Goal: Task Accomplishment & Management: Manage account settings

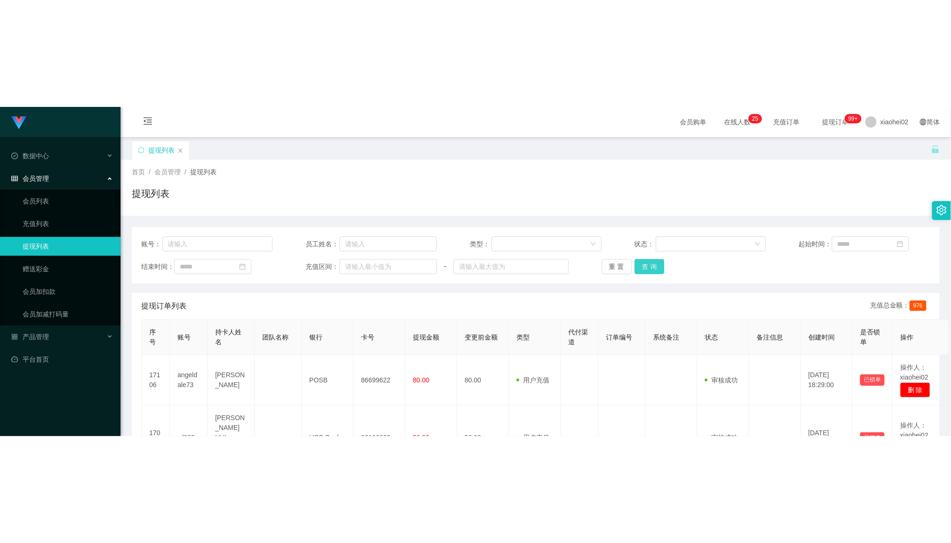
scroll to position [71, 0]
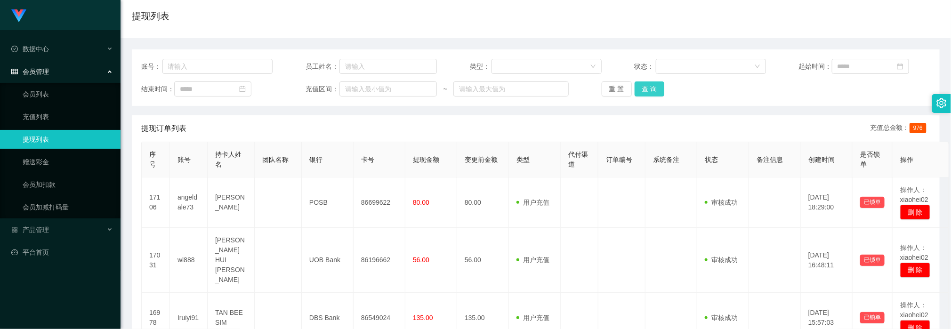
click at [641, 85] on button "查 询" at bounding box center [650, 88] width 30 height 15
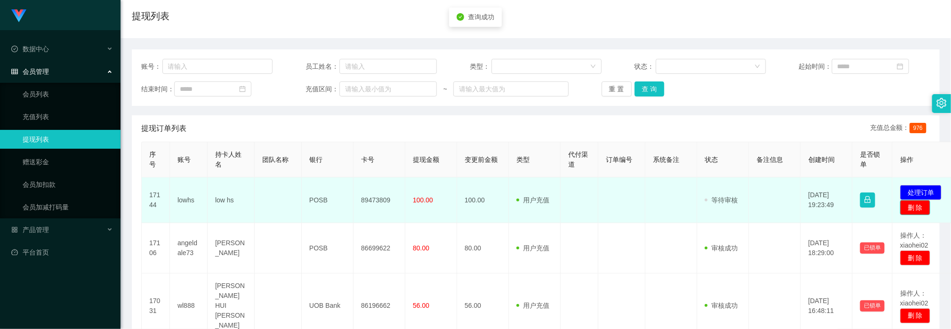
click at [913, 211] on button "删 除" at bounding box center [916, 207] width 30 height 15
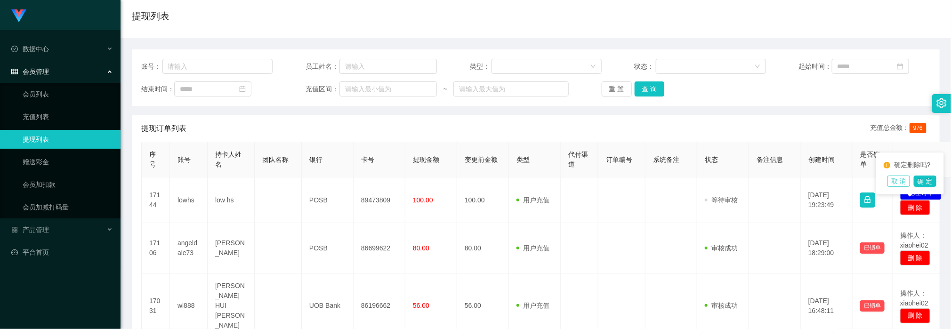
click at [910, 179] on button "取 消" at bounding box center [899, 181] width 23 height 11
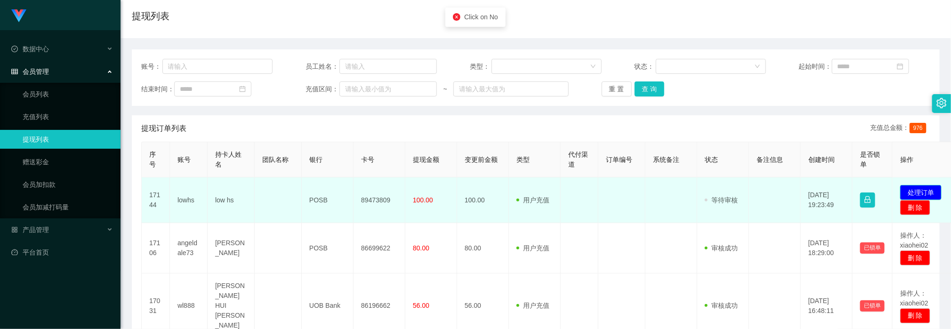
click at [917, 192] on button "处理订单" at bounding box center [921, 192] width 41 height 15
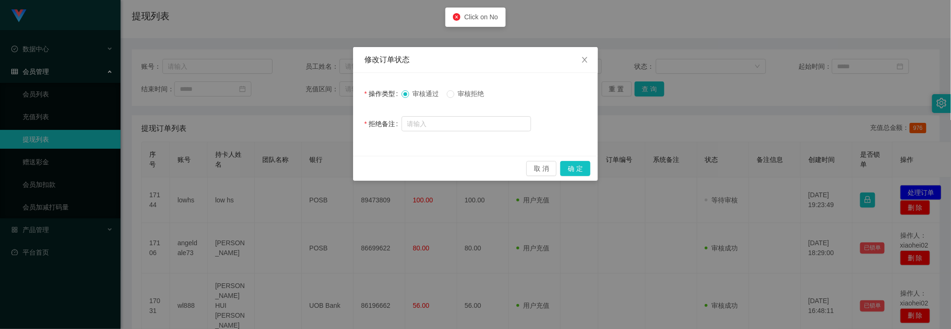
click at [472, 94] on span "审核拒绝" at bounding box center [472, 94] width 34 height 8
click at [465, 116] on div at bounding box center [467, 123] width 130 height 19
click at [465, 121] on input "text" at bounding box center [467, 123] width 130 height 15
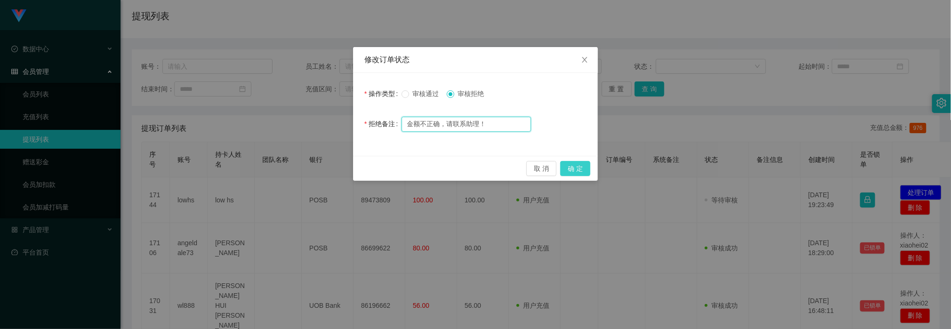
type input "金额不正确，请联系助理！"
click at [572, 167] on button "确 定" at bounding box center [575, 168] width 30 height 15
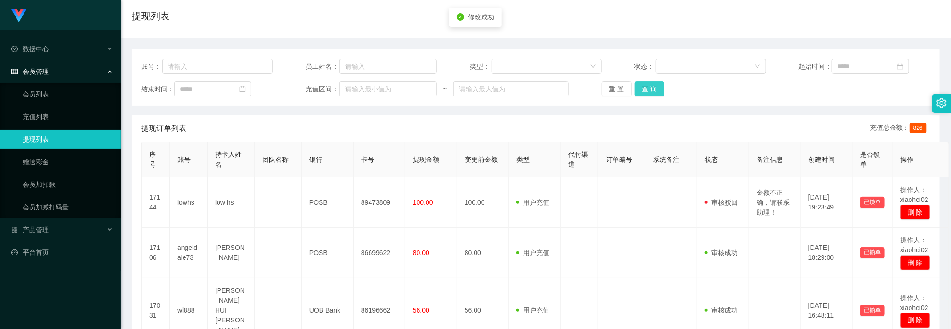
click at [653, 91] on button "查 询" at bounding box center [650, 88] width 30 height 15
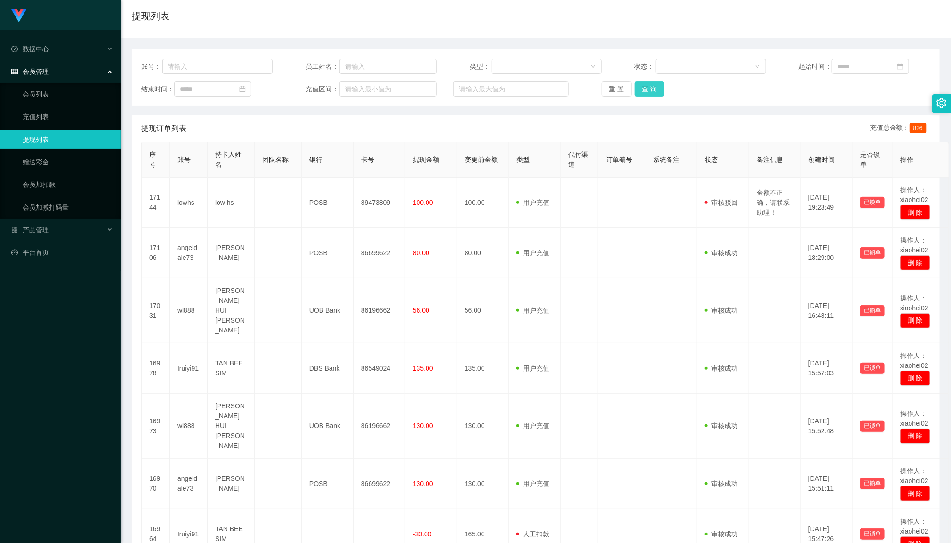
click at [655, 95] on button "查 询" at bounding box center [650, 88] width 30 height 15
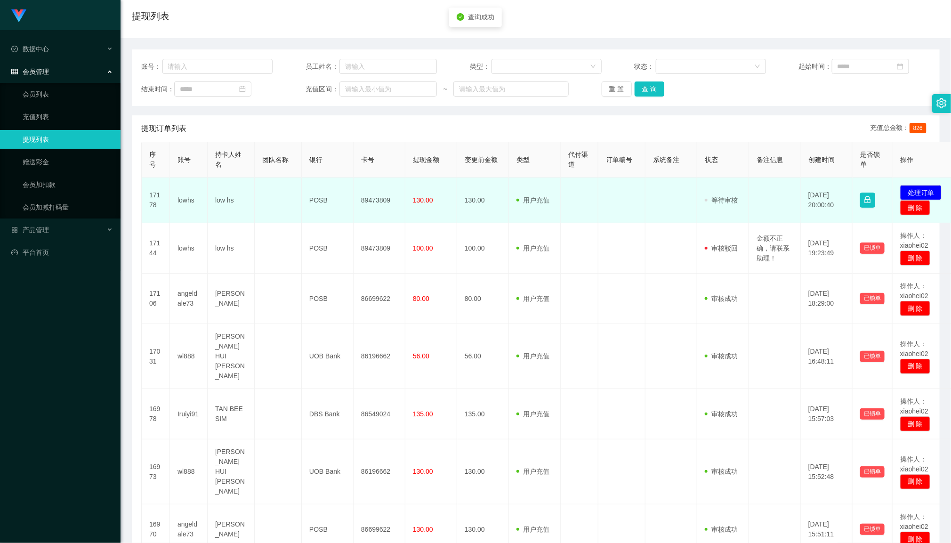
click at [373, 198] on td "89473809" at bounding box center [380, 201] width 52 height 46
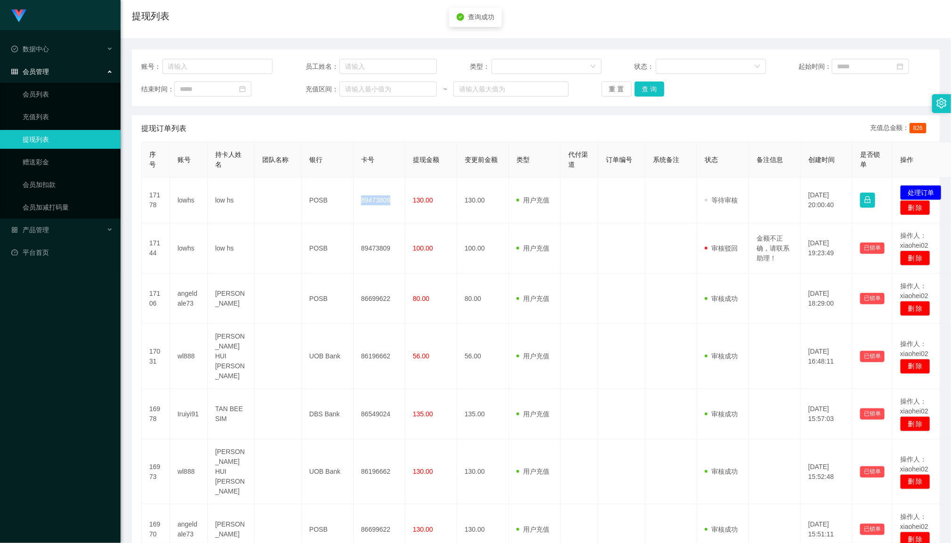
copy td "89473809"
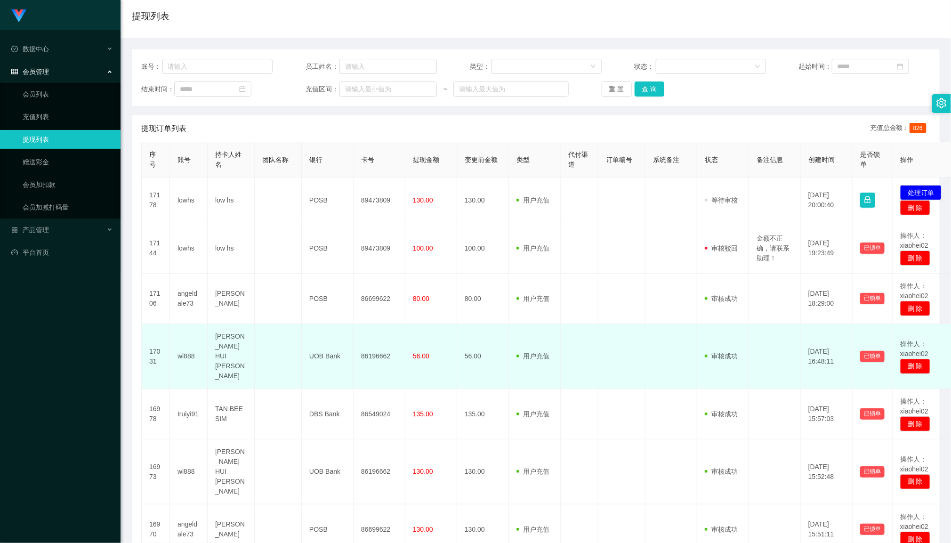
click at [308, 329] on td "UOB Bank" at bounding box center [328, 356] width 52 height 65
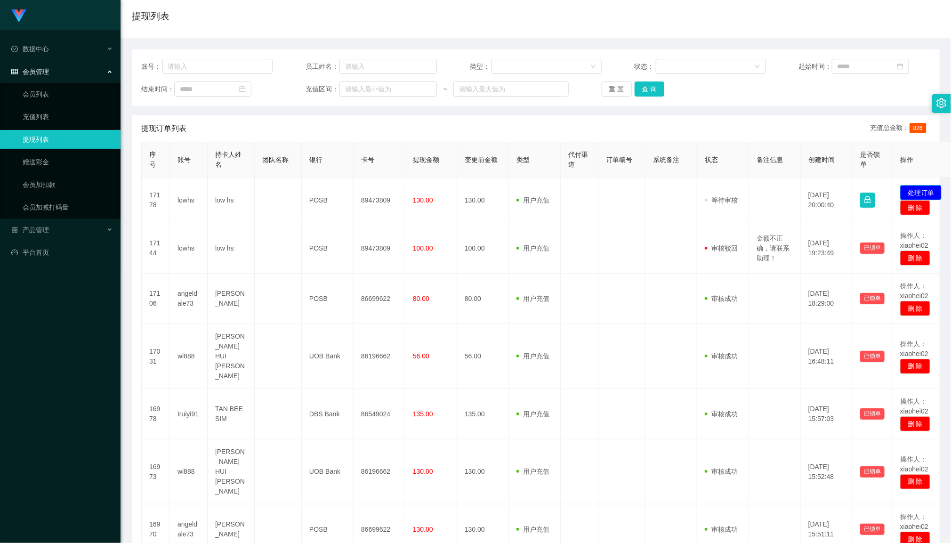
click at [934, 194] on button "处理订单" at bounding box center [921, 192] width 41 height 15
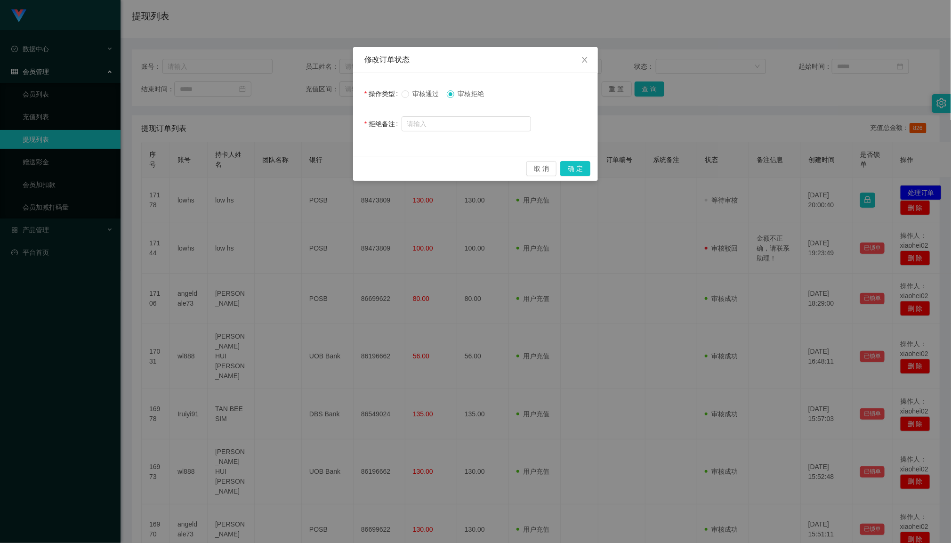
drag, startPoint x: 422, startPoint y: 90, endPoint x: 479, endPoint y: 112, distance: 60.8
click at [423, 90] on span "审核通过" at bounding box center [426, 94] width 34 height 8
click at [577, 170] on button "确 定" at bounding box center [575, 168] width 30 height 15
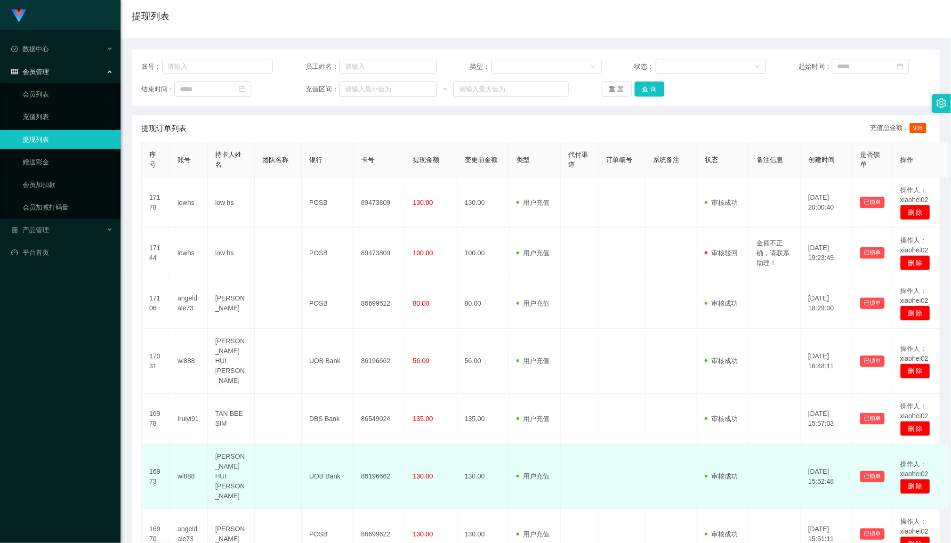
click at [553, 329] on td "用户充值 人工扣款" at bounding box center [535, 476] width 52 height 65
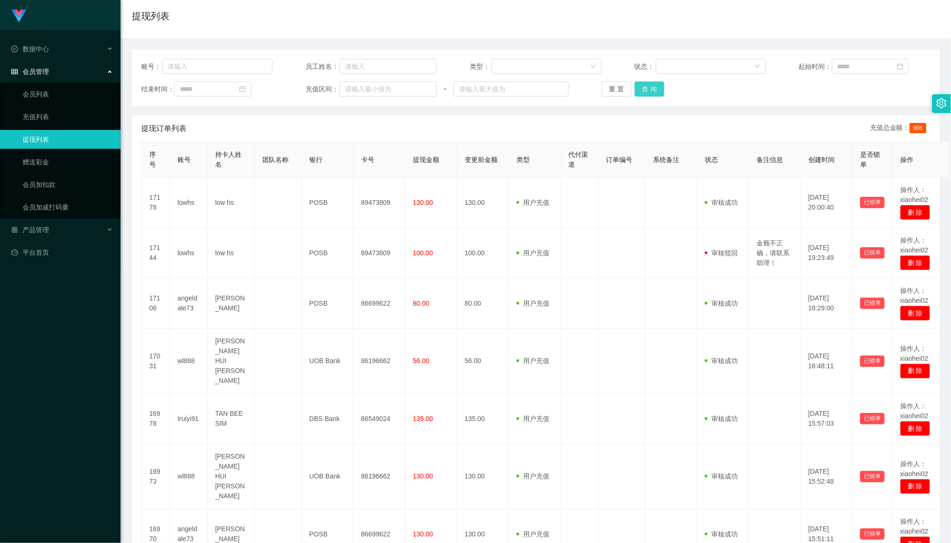
click at [655, 93] on button "查 询" at bounding box center [650, 88] width 30 height 15
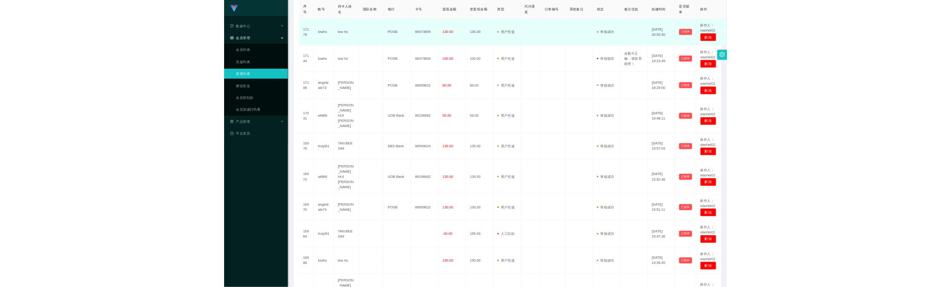
scroll to position [285, 0]
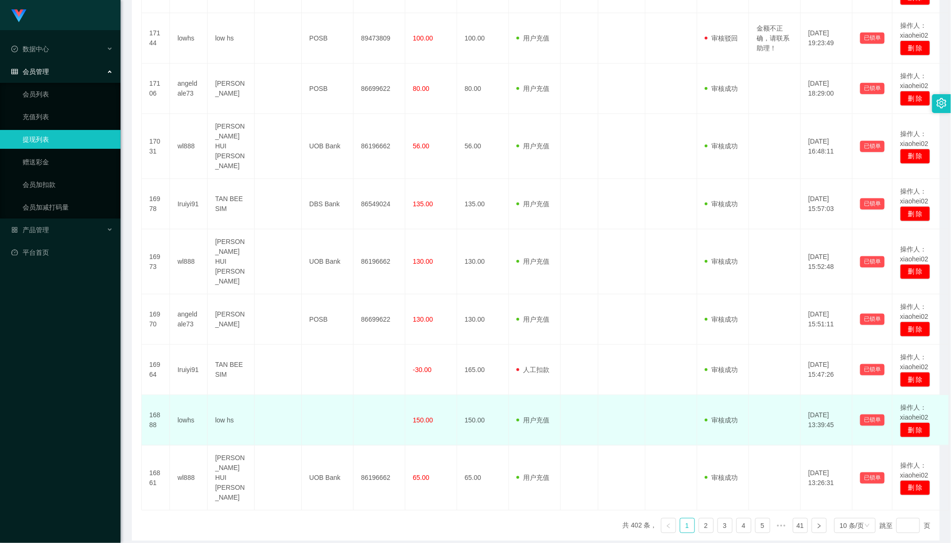
click at [336, 329] on td at bounding box center [328, 420] width 52 height 50
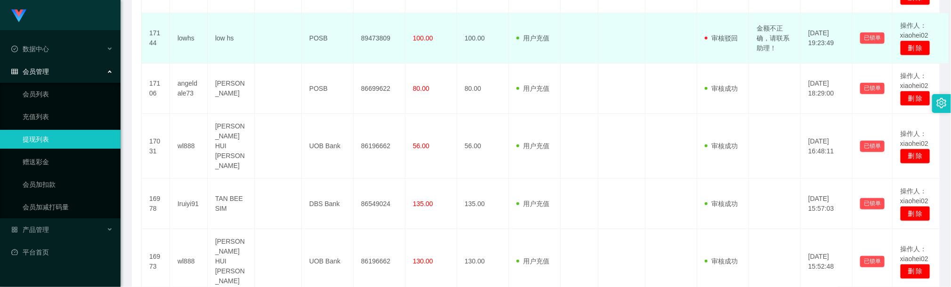
scroll to position [0, 0]
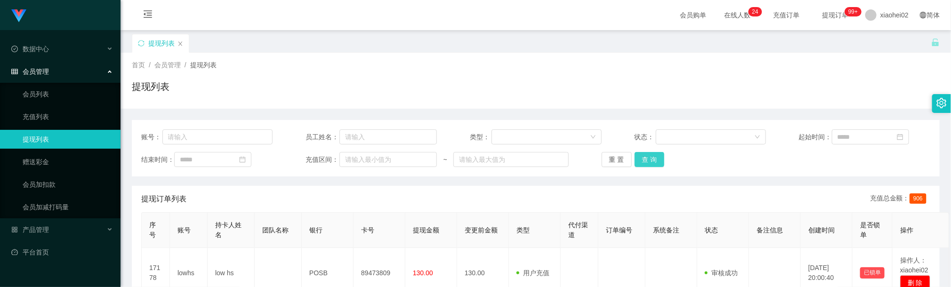
click at [647, 157] on button "查 询" at bounding box center [650, 159] width 30 height 15
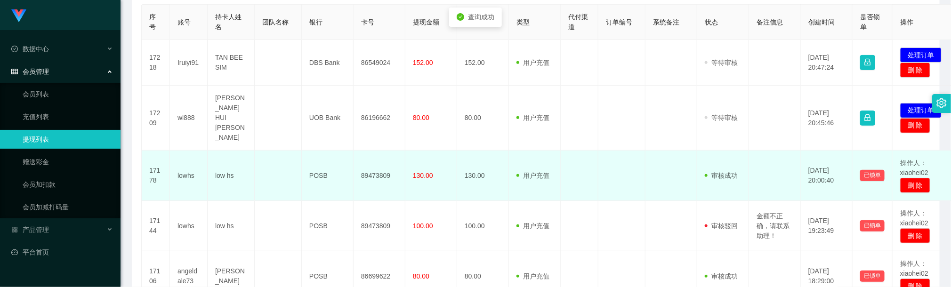
scroll to position [212, 0]
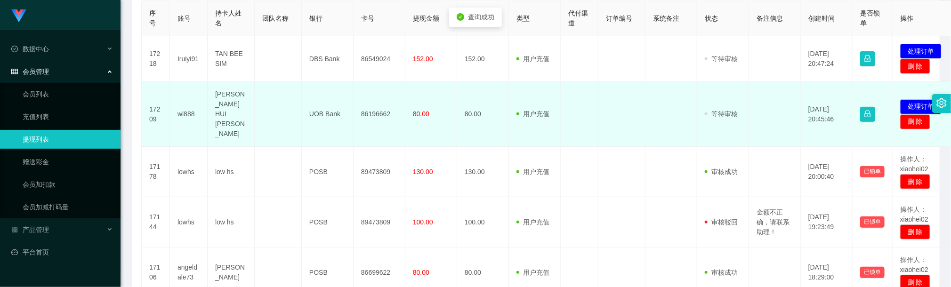
click at [371, 105] on td "86196662" at bounding box center [380, 114] width 52 height 65
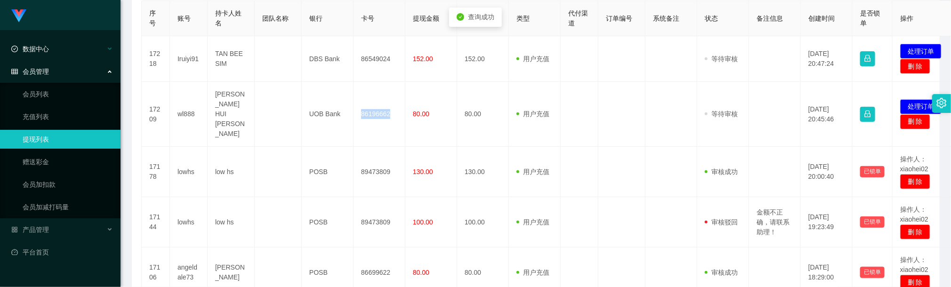
copy td "86196662"
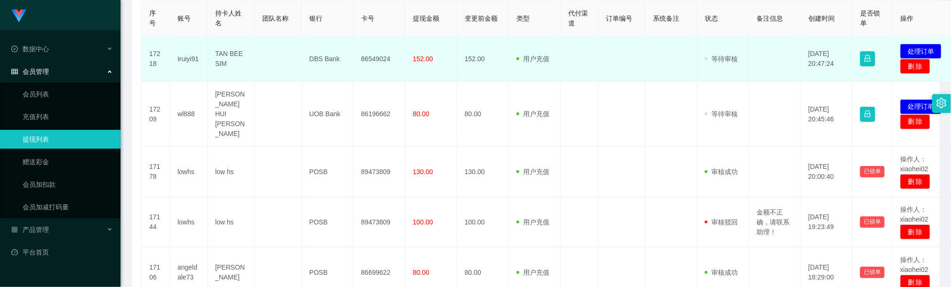
click at [368, 57] on td "86549024" at bounding box center [380, 59] width 52 height 46
click at [381, 55] on td "86549024" at bounding box center [380, 59] width 52 height 46
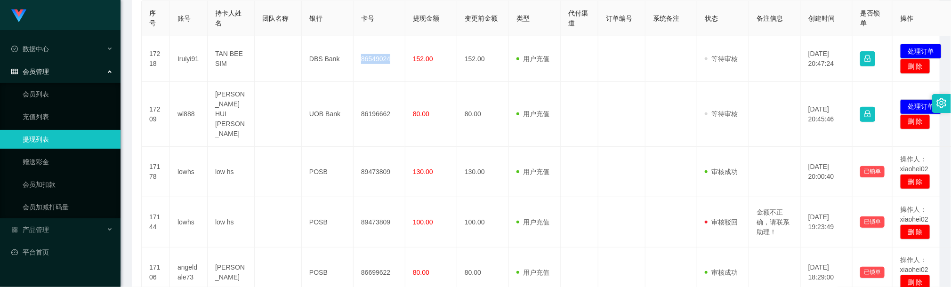
copy td "86549024"
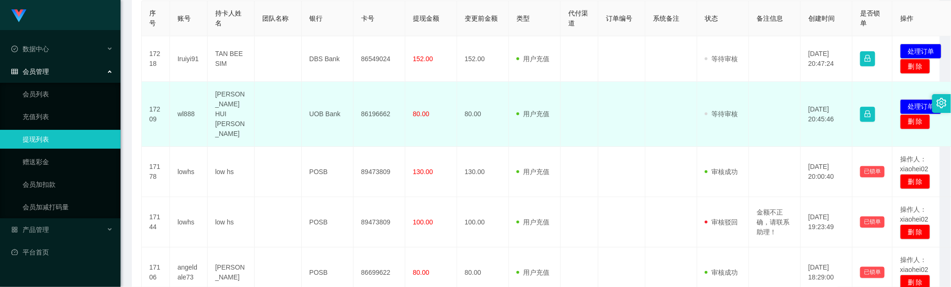
drag, startPoint x: 524, startPoint y: 147, endPoint x: 533, endPoint y: 128, distance: 21.7
click at [525, 147] on td "用户充值 人工扣款" at bounding box center [535, 172] width 52 height 50
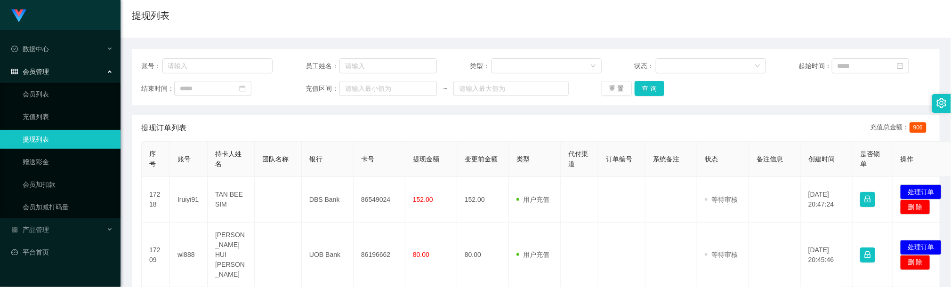
scroll to position [71, 0]
click at [647, 89] on button "查 询" at bounding box center [650, 88] width 30 height 15
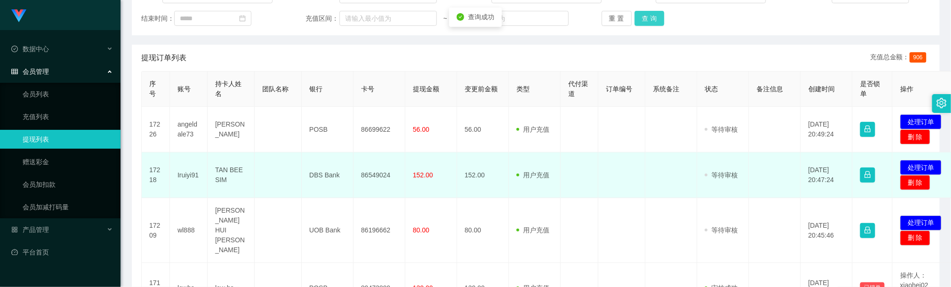
scroll to position [212, 0]
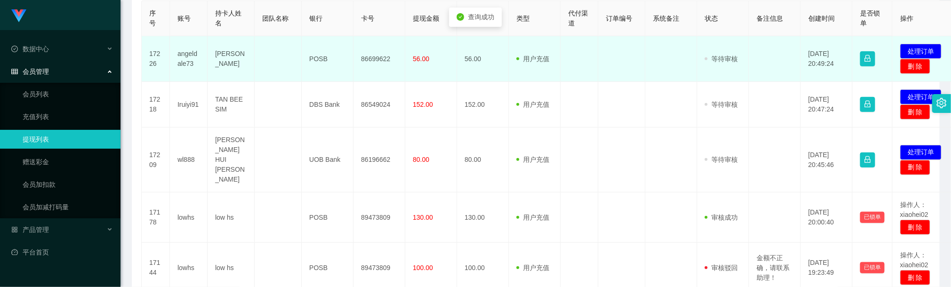
click at [372, 61] on td "86699622" at bounding box center [380, 59] width 52 height 46
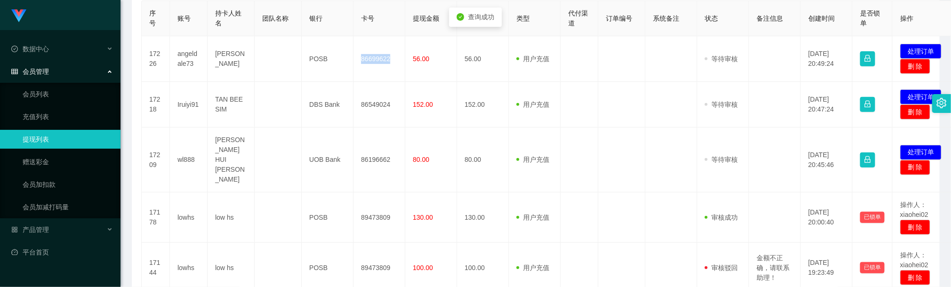
copy td "86699622"
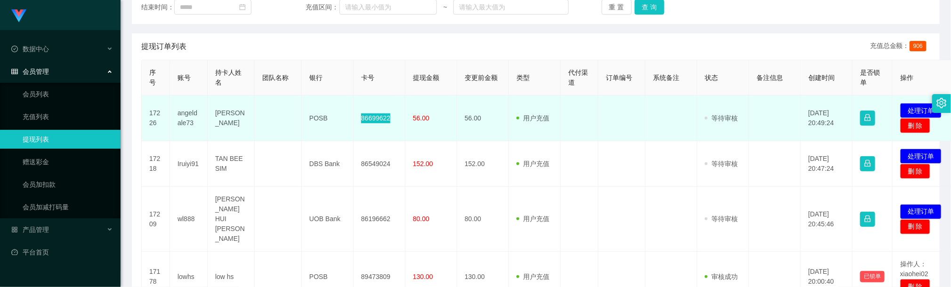
scroll to position [141, 0]
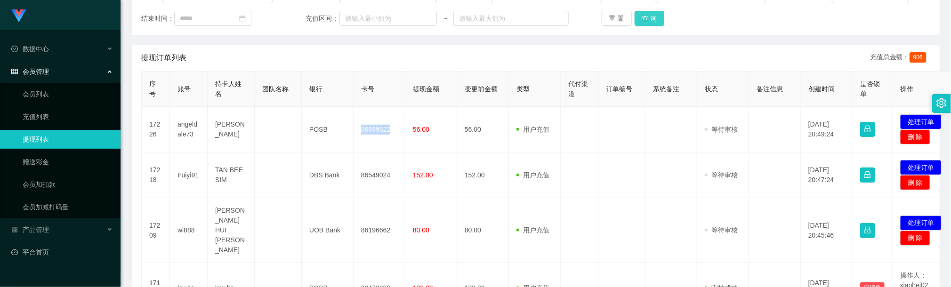
click at [656, 20] on button "查 询" at bounding box center [650, 18] width 30 height 15
drag, startPoint x: 621, startPoint y: 139, endPoint x: 666, endPoint y: 97, distance: 62.0
click at [621, 139] on td at bounding box center [622, 130] width 47 height 46
click at [636, 20] on button "查 询" at bounding box center [650, 18] width 30 height 15
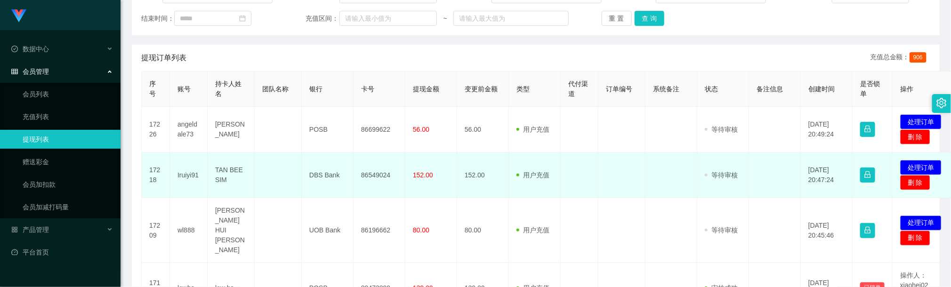
click at [701, 173] on td "审核驳回 审核成功 等待审核" at bounding box center [724, 176] width 52 height 46
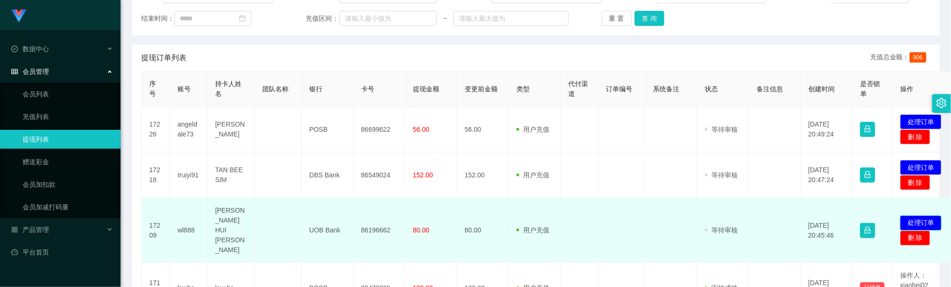
click at [924, 216] on button "处理订单" at bounding box center [921, 223] width 41 height 15
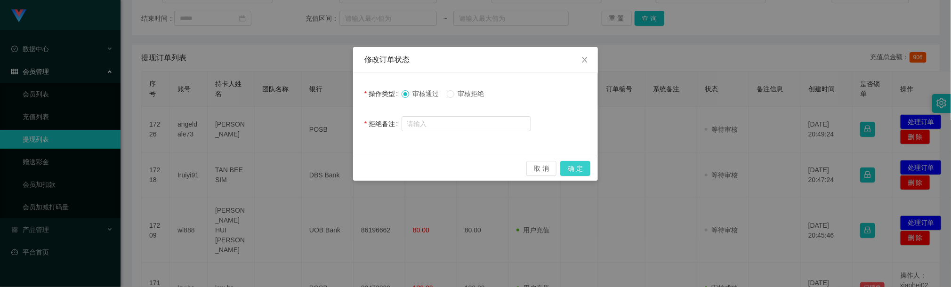
click at [573, 168] on button "确 定" at bounding box center [575, 168] width 30 height 15
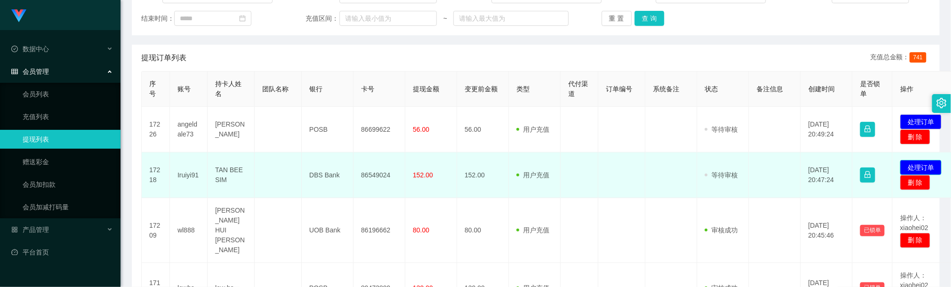
click at [917, 162] on button "处理订单" at bounding box center [921, 167] width 41 height 15
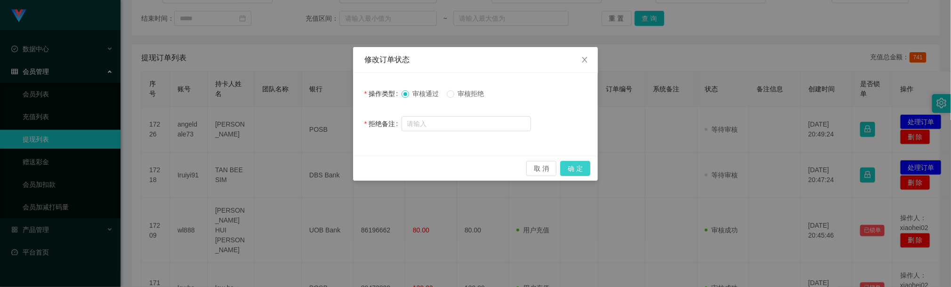
click at [586, 169] on button "确 定" at bounding box center [575, 168] width 30 height 15
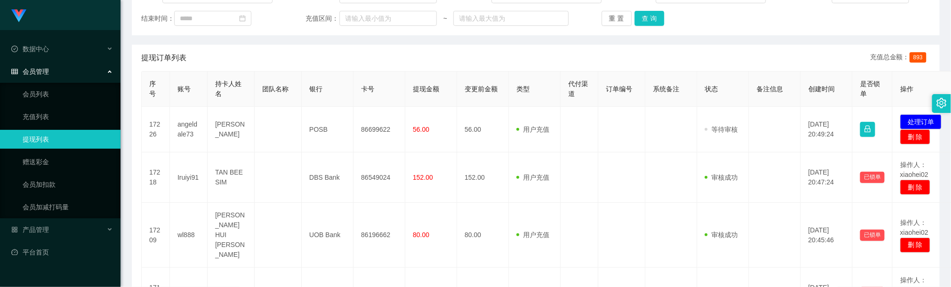
click at [95, 12] on div "Jingdong工作台代理端" at bounding box center [60, 15] width 121 height 30
click at [15, 15] on img at bounding box center [18, 15] width 15 height 13
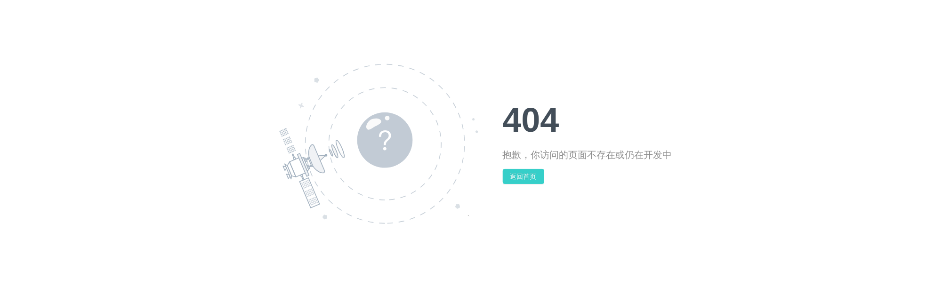
click at [519, 174] on button "返回首页" at bounding box center [523, 176] width 41 height 15
click at [526, 180] on button "返回首页" at bounding box center [523, 176] width 41 height 15
click at [519, 171] on button "返回首页" at bounding box center [523, 176] width 41 height 15
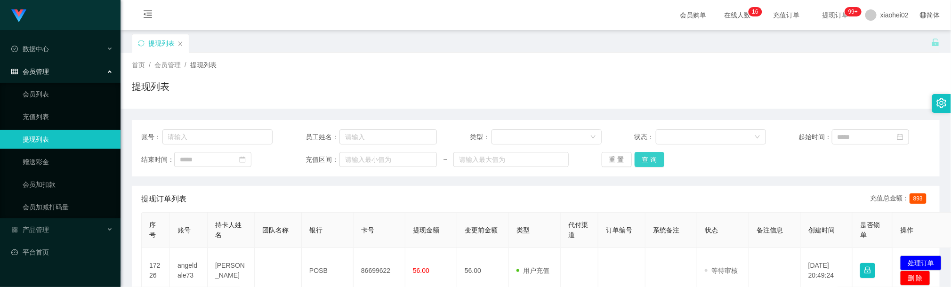
click at [649, 163] on button "查 询" at bounding box center [650, 159] width 30 height 15
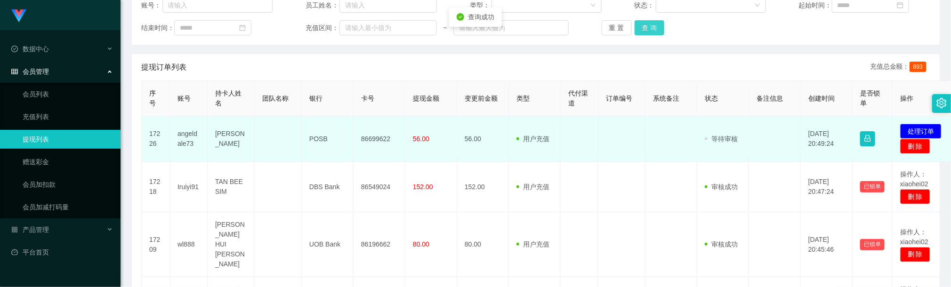
scroll to position [141, 0]
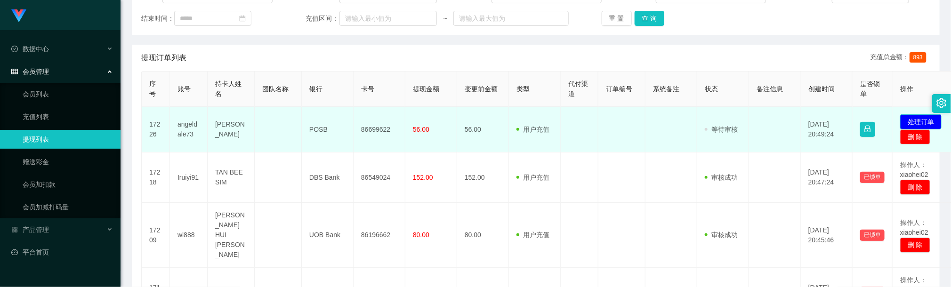
click at [920, 125] on button "处理订单" at bounding box center [921, 121] width 41 height 15
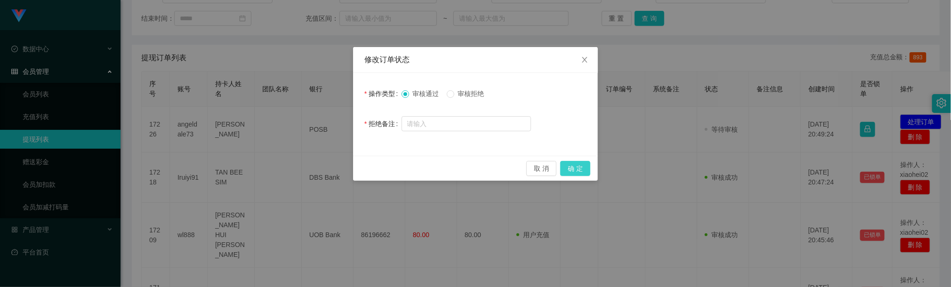
click at [581, 169] on button "确 定" at bounding box center [575, 168] width 30 height 15
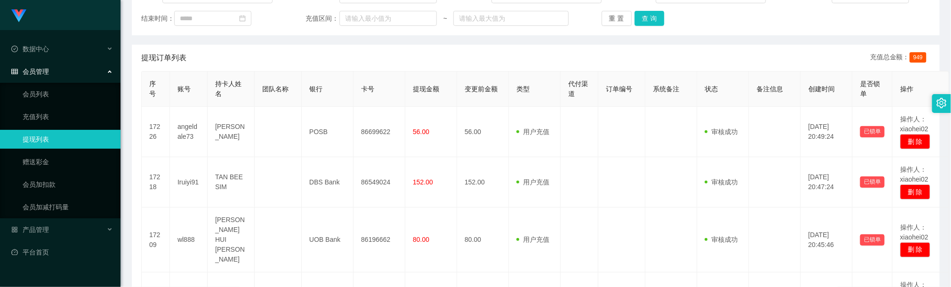
drag, startPoint x: 369, startPoint y: 122, endPoint x: 624, endPoint y: 92, distance: 256.6
click at [371, 123] on td "86699622" at bounding box center [380, 132] width 52 height 50
click at [641, 17] on button "查 询" at bounding box center [650, 18] width 30 height 15
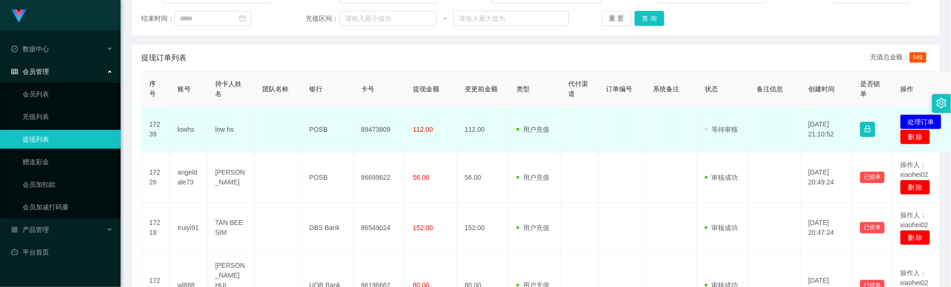
drag, startPoint x: 607, startPoint y: 147, endPoint x: 588, endPoint y: 131, distance: 24.7
click at [607, 147] on td at bounding box center [622, 130] width 47 height 46
